Goal: Information Seeking & Learning: Learn about a topic

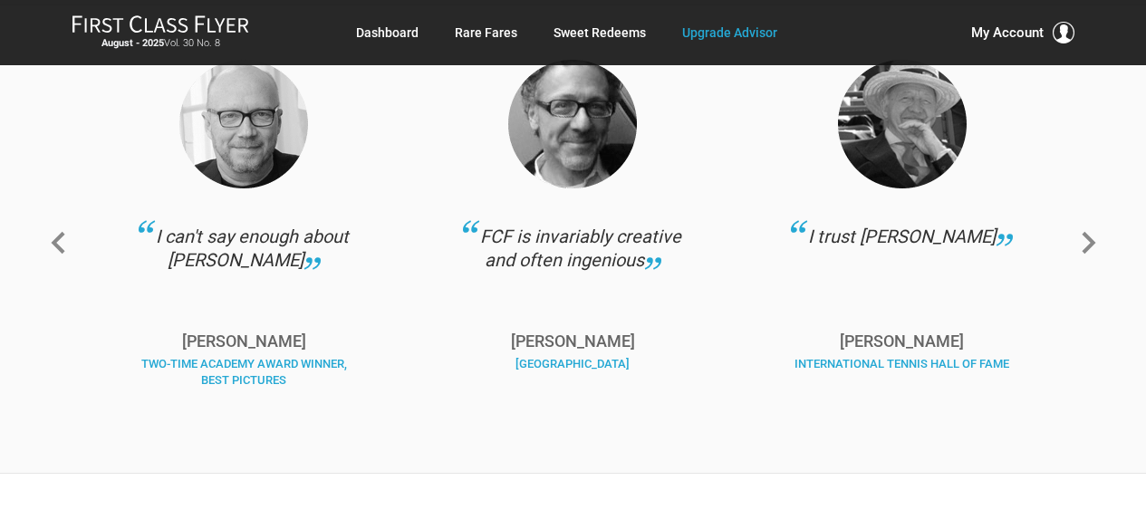
scroll to position [2446, 0]
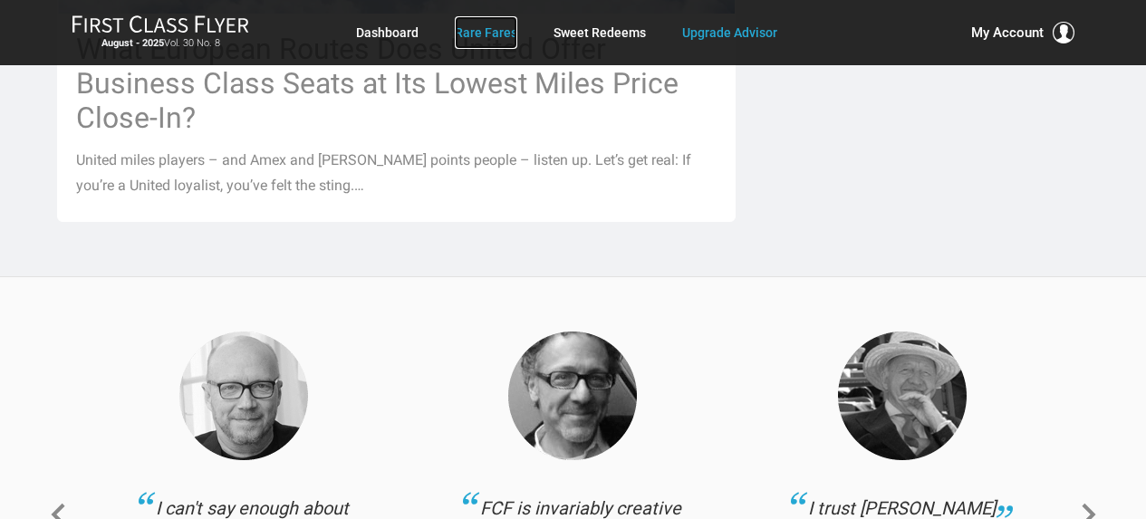
click at [483, 27] on link "Rare Fares" at bounding box center [486, 32] width 63 height 33
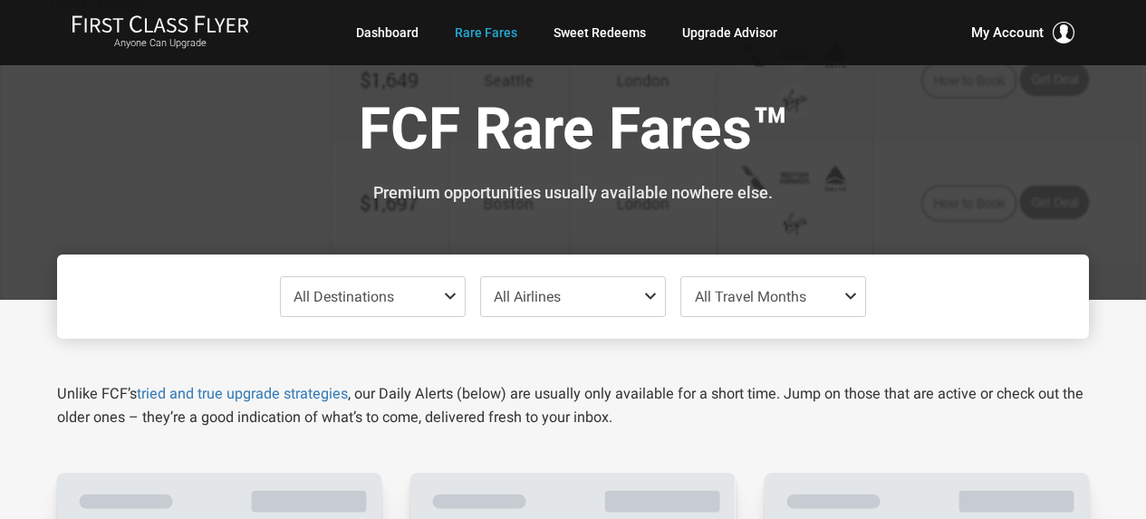
click at [629, 33] on link "Sweet Redeems" at bounding box center [600, 32] width 92 height 33
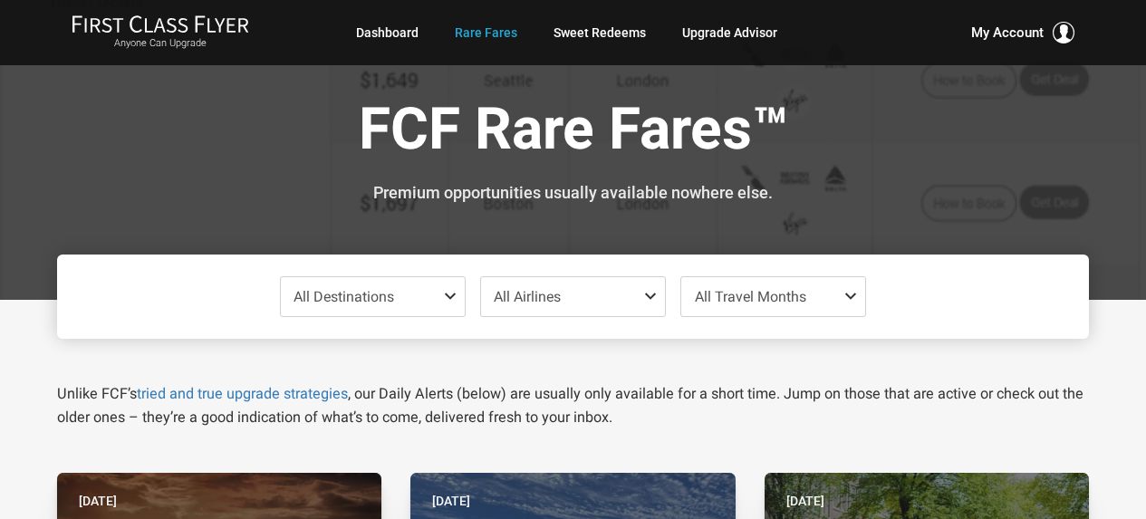
scroll to position [24, 0]
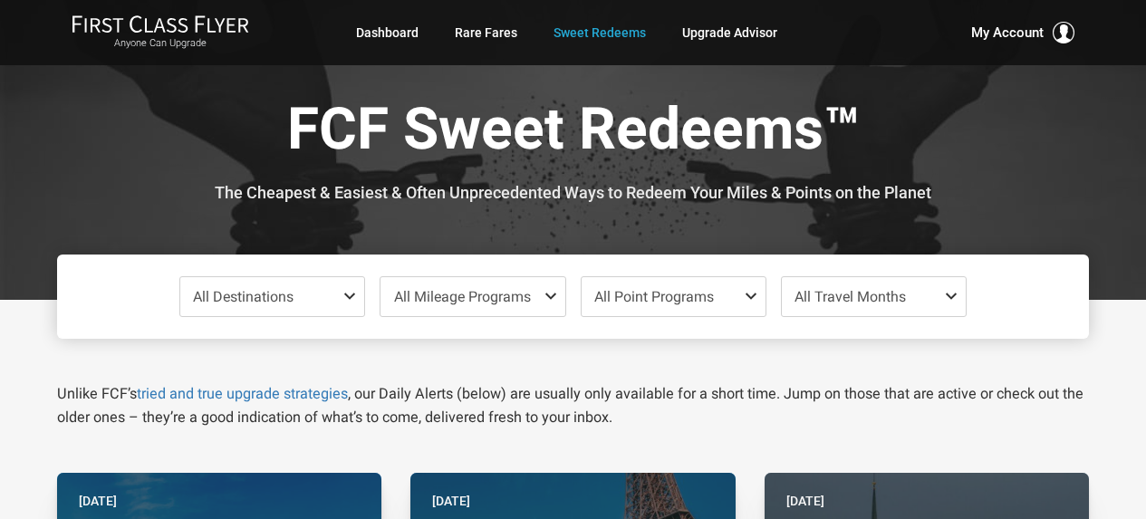
click at [631, 303] on span "All Point Programs" at bounding box center [654, 296] width 120 height 17
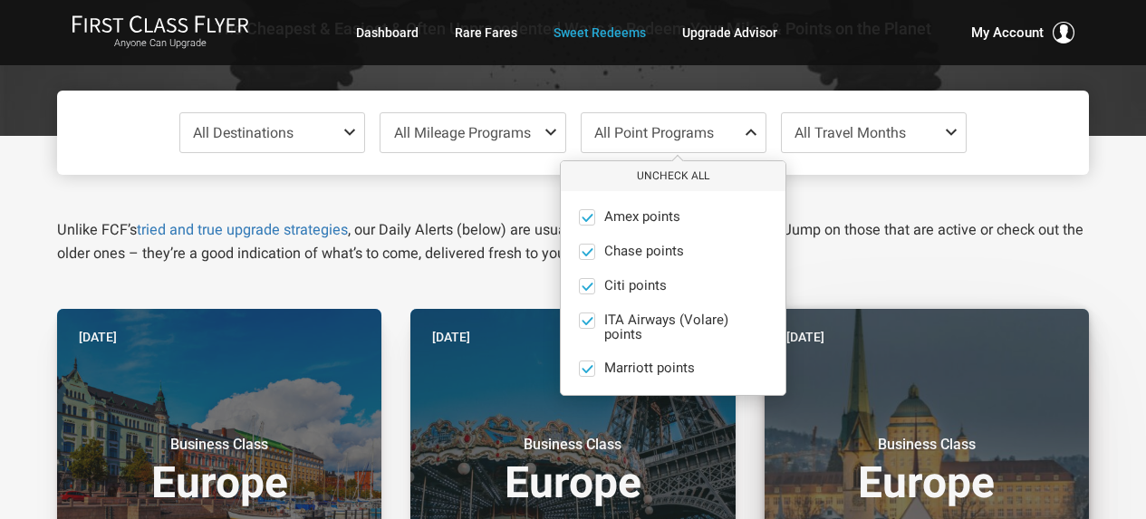
scroll to position [181, 0]
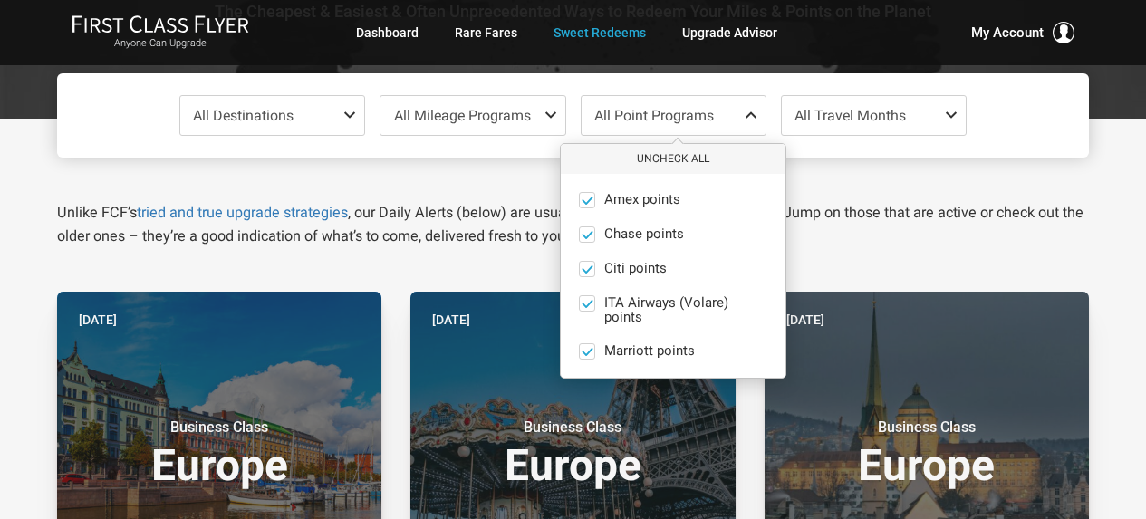
click at [525, 120] on span "All Mileage Programs" at bounding box center [462, 115] width 137 height 17
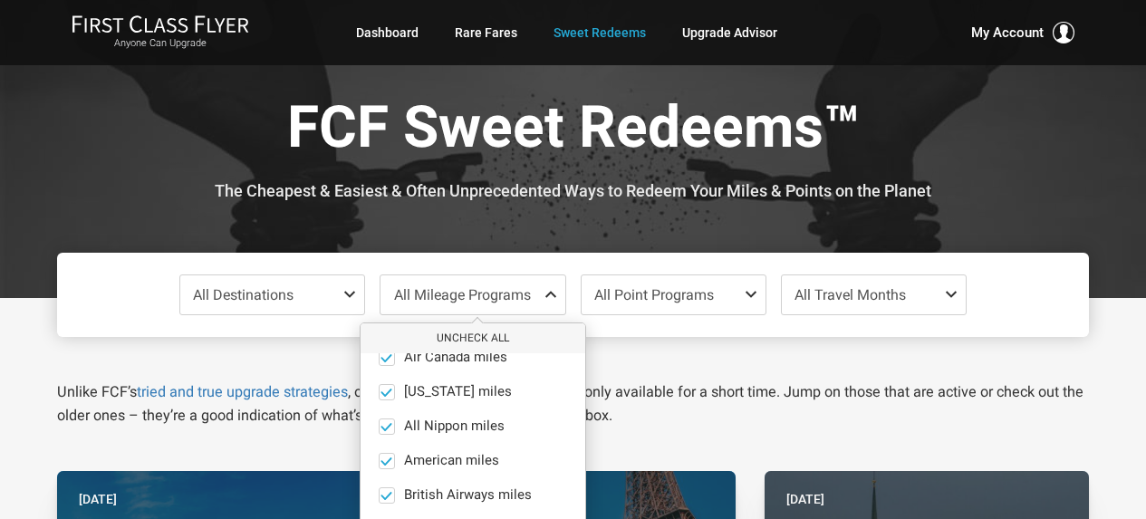
scroll to position [0, 0]
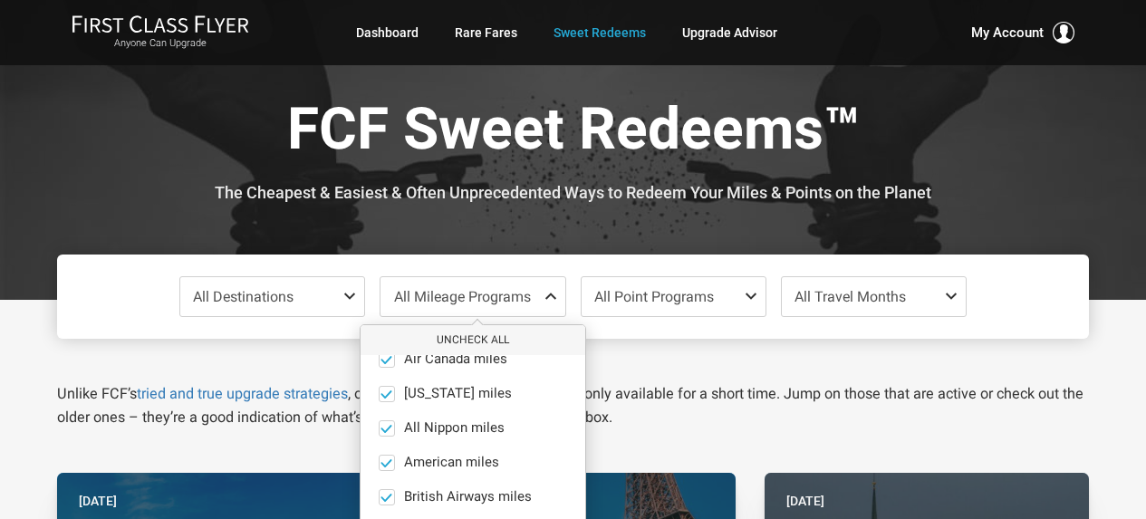
click at [261, 281] on span "All Destinations" at bounding box center [272, 296] width 184 height 39
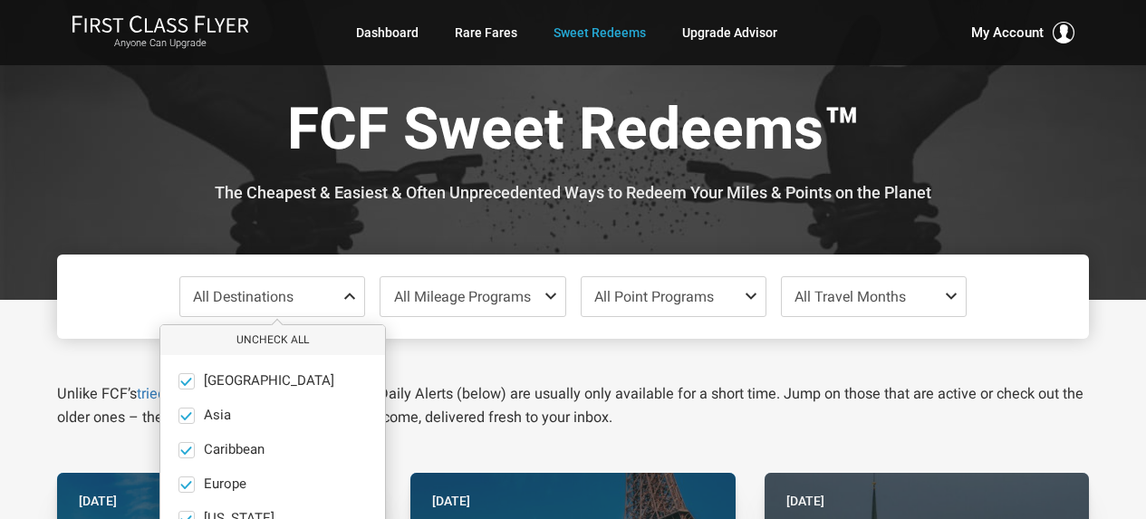
click at [533, 395] on p "Unlike FCF’s tried and true upgrade strategies , our Daily Alerts (below) are u…" at bounding box center [573, 405] width 1032 height 47
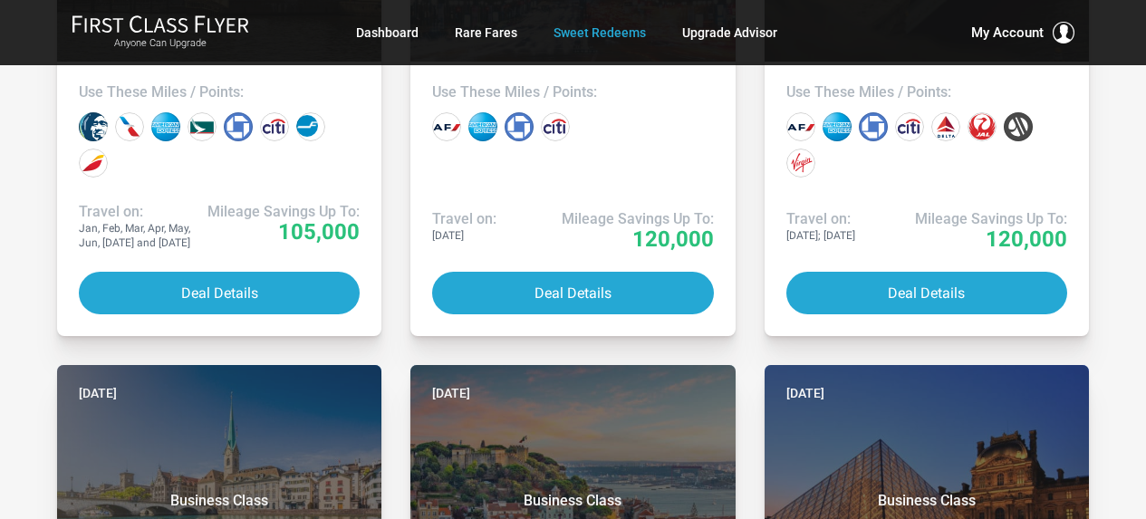
scroll to position [1359, 0]
